Goal: Information Seeking & Learning: Learn about a topic

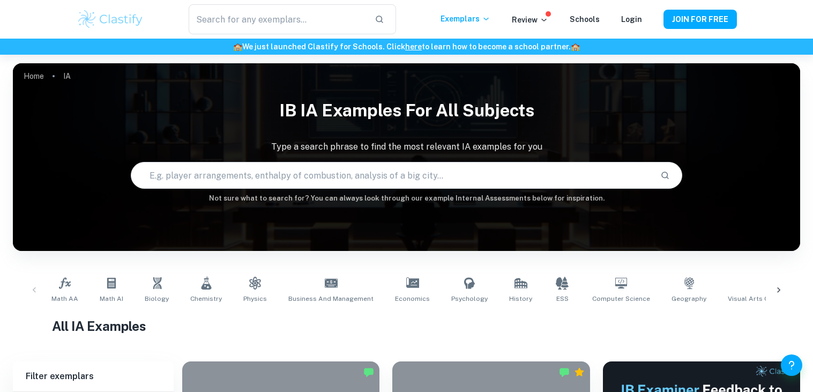
scroll to position [239, 0]
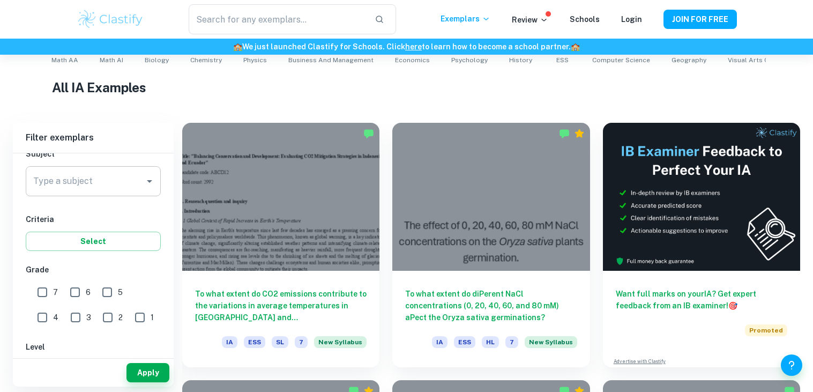
scroll to position [129, 0]
click at [150, 176] on icon "Open" at bounding box center [149, 181] width 13 height 13
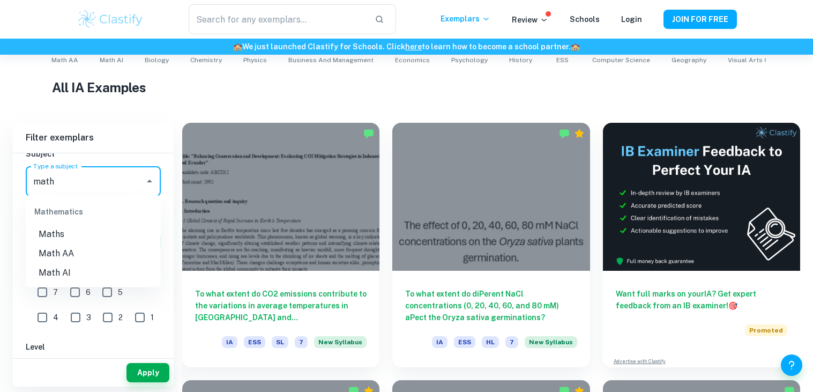
click at [72, 238] on li "Maths" at bounding box center [93, 234] width 135 height 19
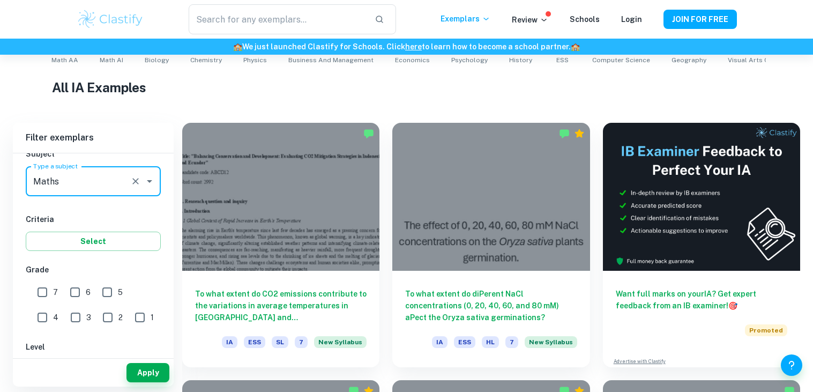
type input "Maths"
click at [48, 290] on input "7" at bounding box center [42, 291] width 21 height 21
checkbox input "true"
click at [77, 291] on input "6" at bounding box center [74, 291] width 21 height 21
checkbox input "true"
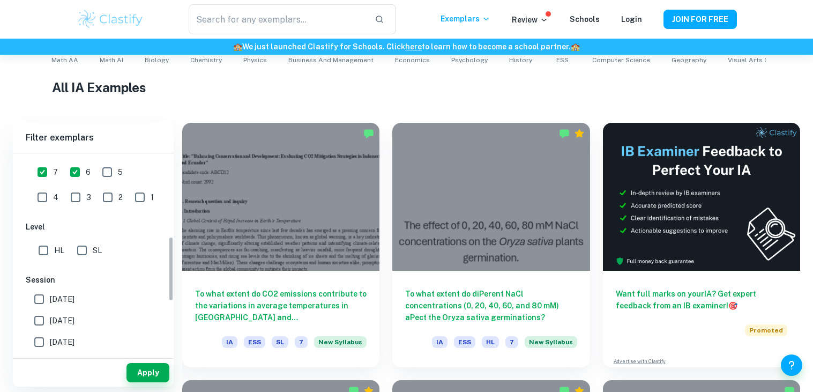
scroll to position [283, 0]
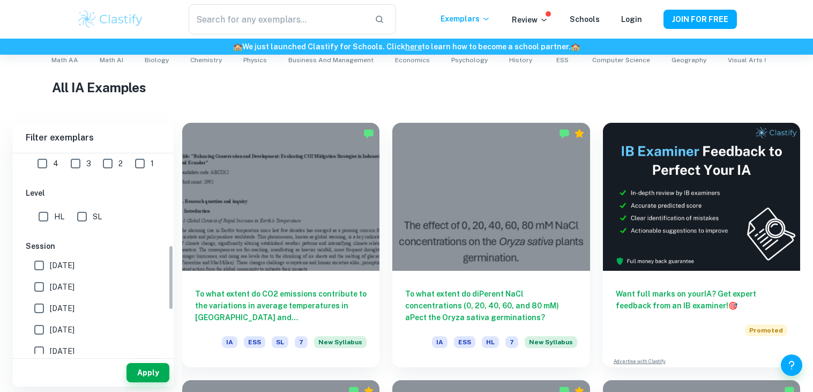
click at [86, 212] on input "SL" at bounding box center [81, 216] width 21 height 21
checkbox input "true"
click at [43, 269] on input "[DATE]" at bounding box center [38, 265] width 21 height 21
checkbox input "true"
click at [36, 288] on input "[DATE]" at bounding box center [38, 286] width 21 height 21
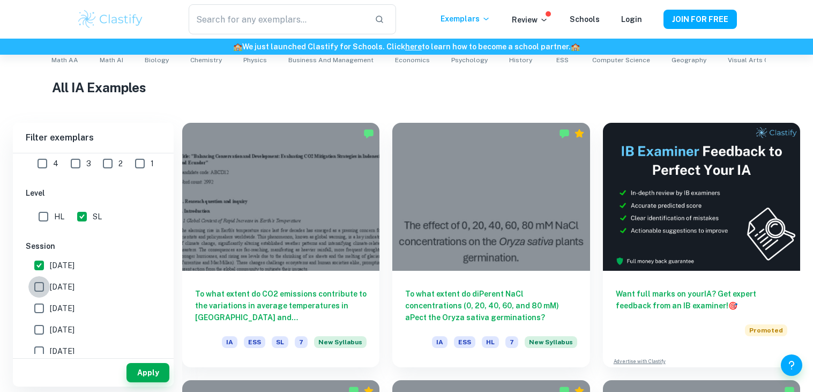
checkbox input "true"
click at [137, 371] on button "Apply" at bounding box center [148, 372] width 43 height 19
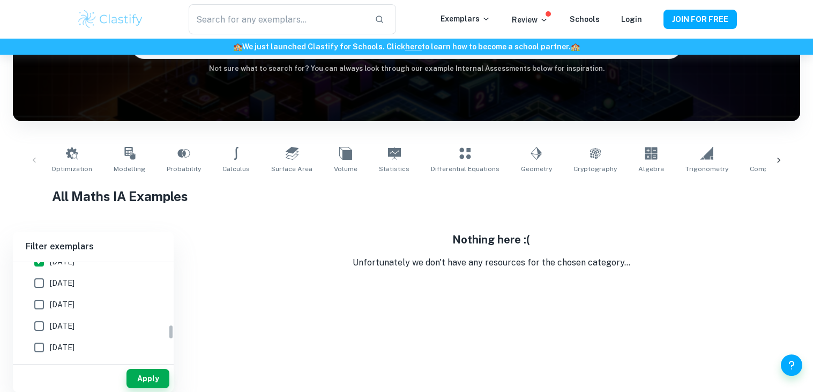
scroll to position [366, 0]
click at [42, 286] on input "[DATE]" at bounding box center [38, 290] width 21 height 21
checkbox input "false"
click at [42, 308] on input "[DATE]" at bounding box center [38, 312] width 21 height 21
checkbox input "false"
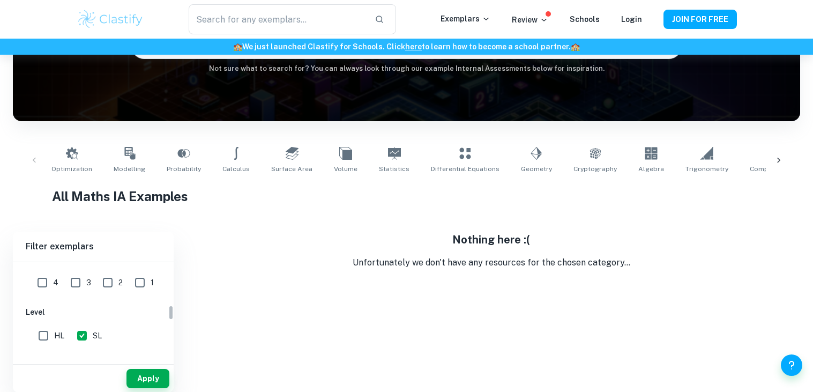
scroll to position [272, 0]
click at [82, 331] on input "SL" at bounding box center [81, 335] width 21 height 21
checkbox input "false"
click at [79, 288] on input "6" at bounding box center [74, 285] width 21 height 21
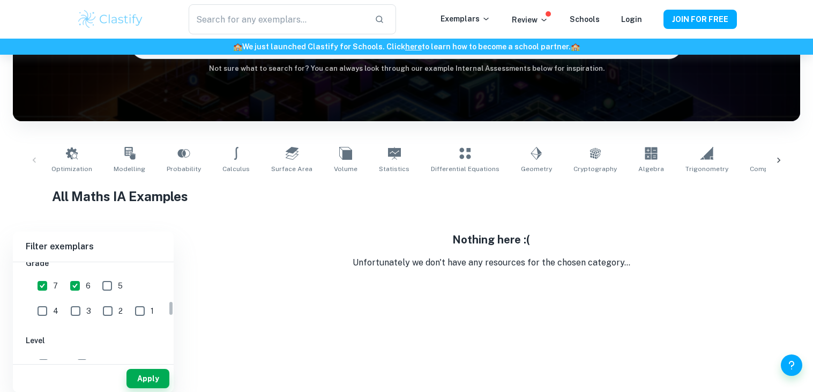
checkbox input "false"
click at [47, 288] on input "7" at bounding box center [42, 285] width 21 height 21
checkbox input "false"
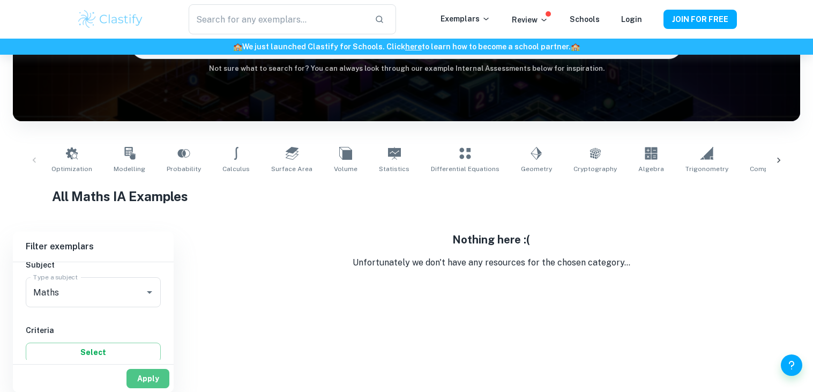
click at [146, 374] on button "Apply" at bounding box center [148, 378] width 43 height 19
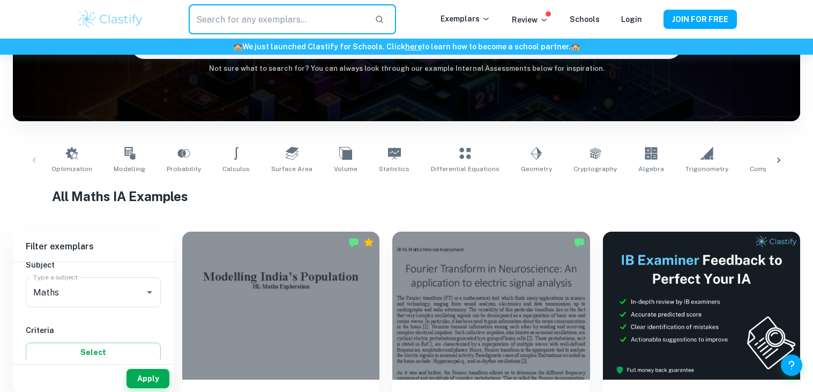
click at [271, 23] on input "text" at bounding box center [277, 19] width 177 height 30
type input "Chess"
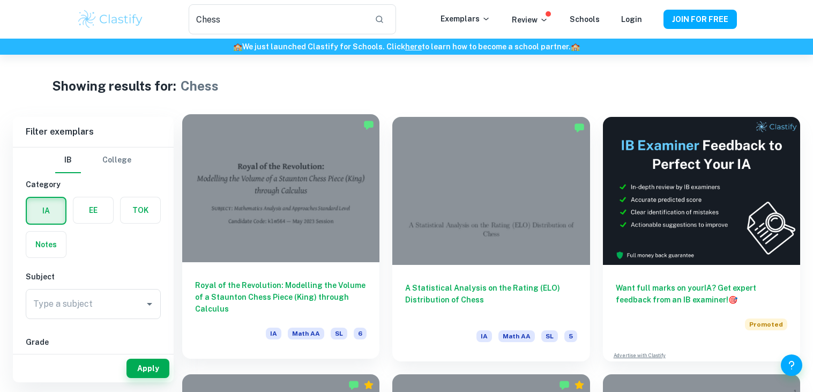
click at [324, 237] on div at bounding box center [280, 188] width 197 height 148
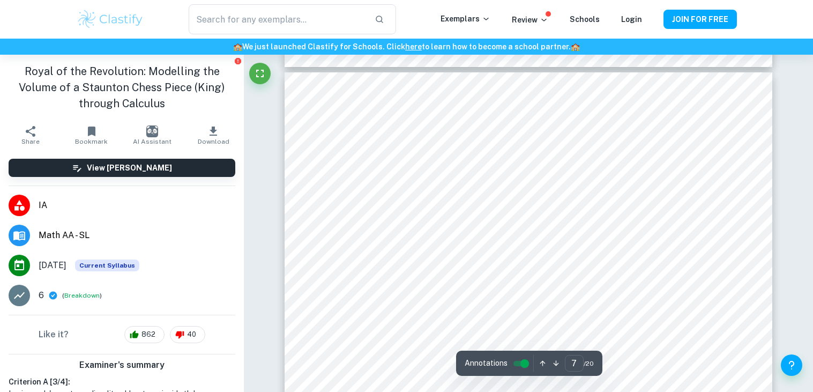
scroll to position [3974, 0]
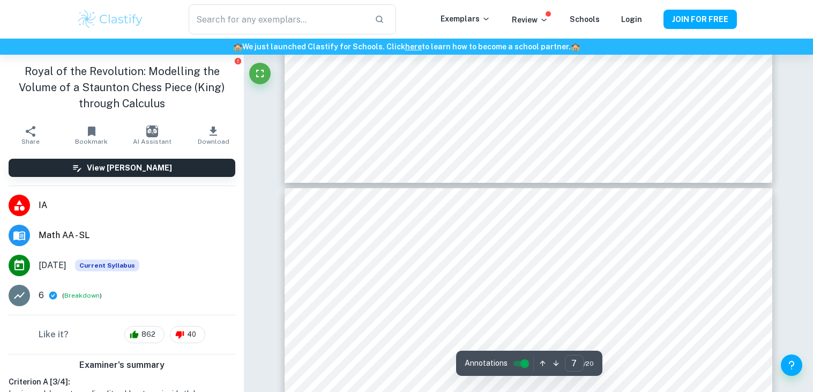
type input "8"
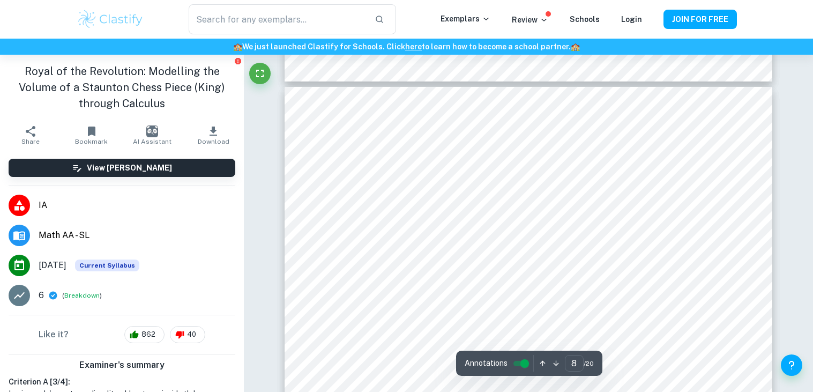
scroll to position [4604, 0]
